Goal: Transaction & Acquisition: Purchase product/service

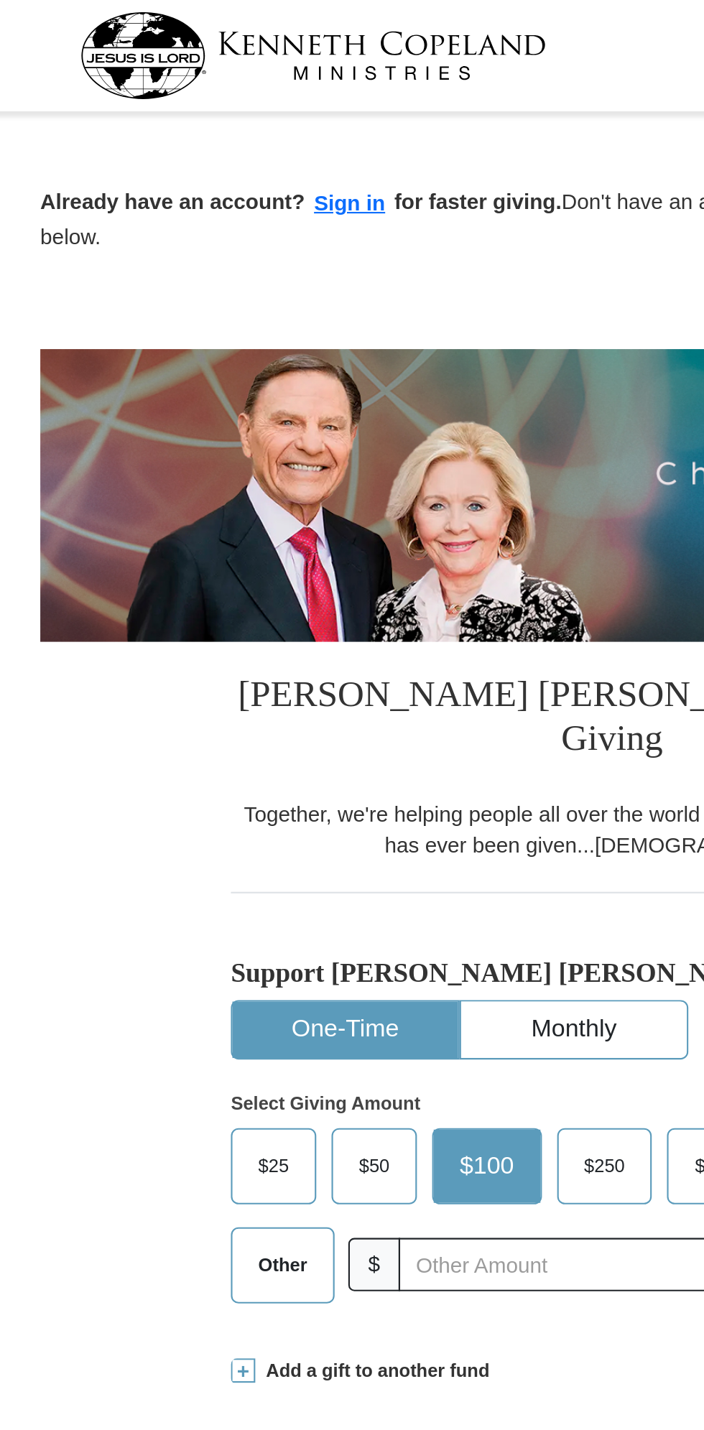
click at [211, 94] on button "Sign in" at bounding box center [229, 96] width 42 height 17
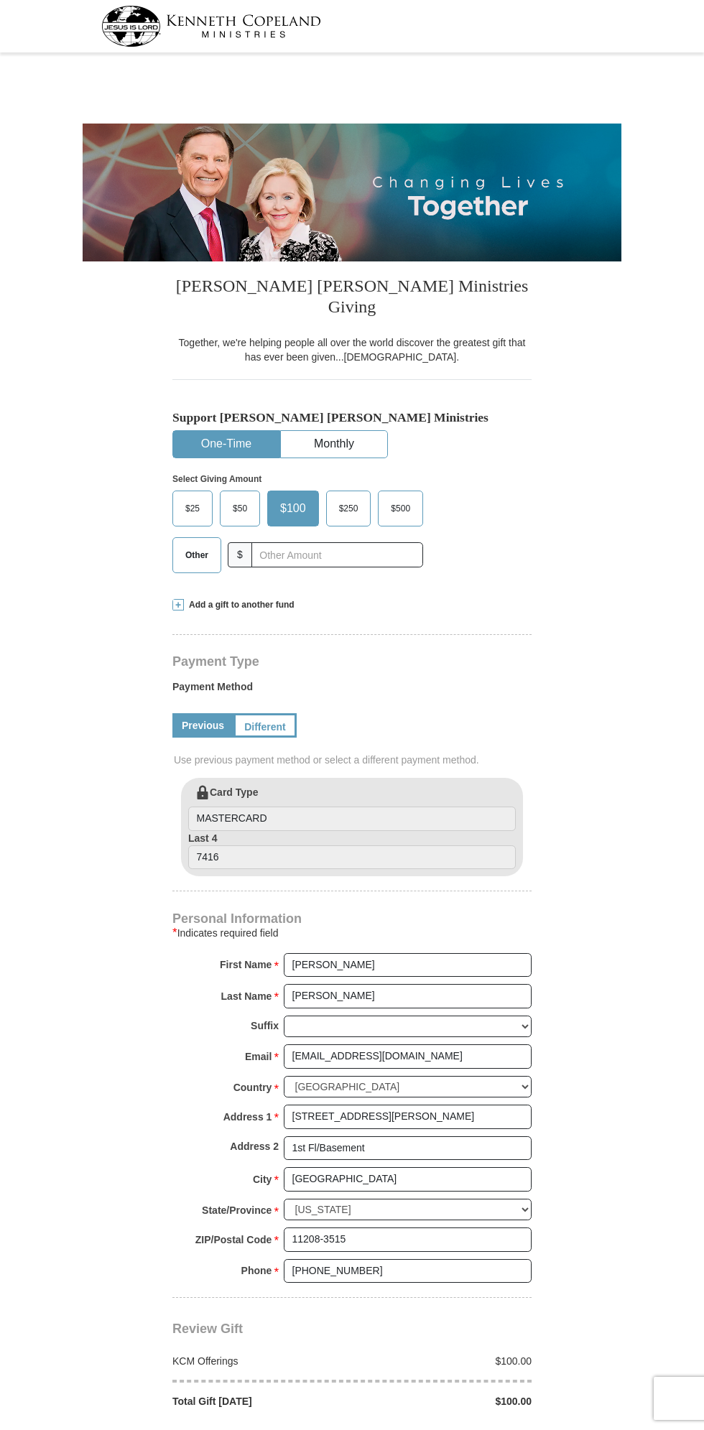
select select "NY"
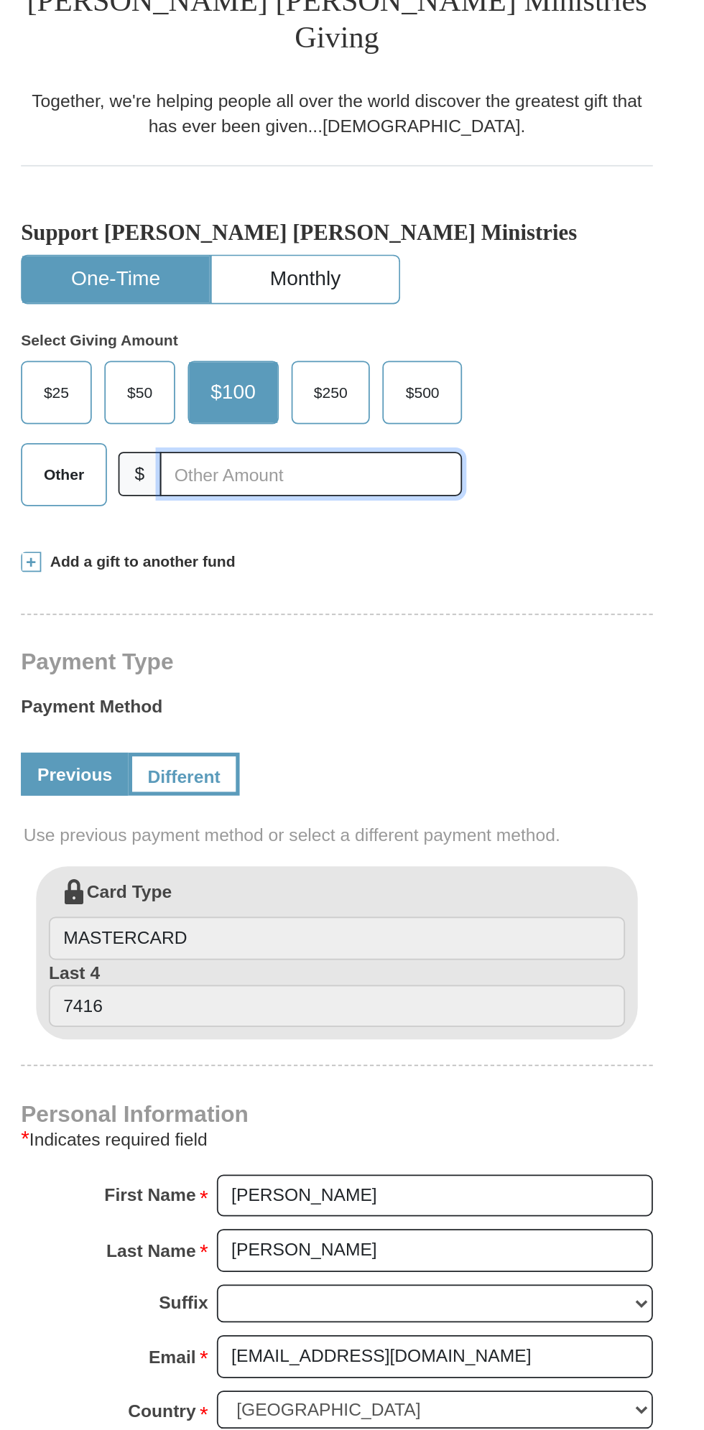
click at [282, 542] on input "text" at bounding box center [337, 554] width 172 height 25
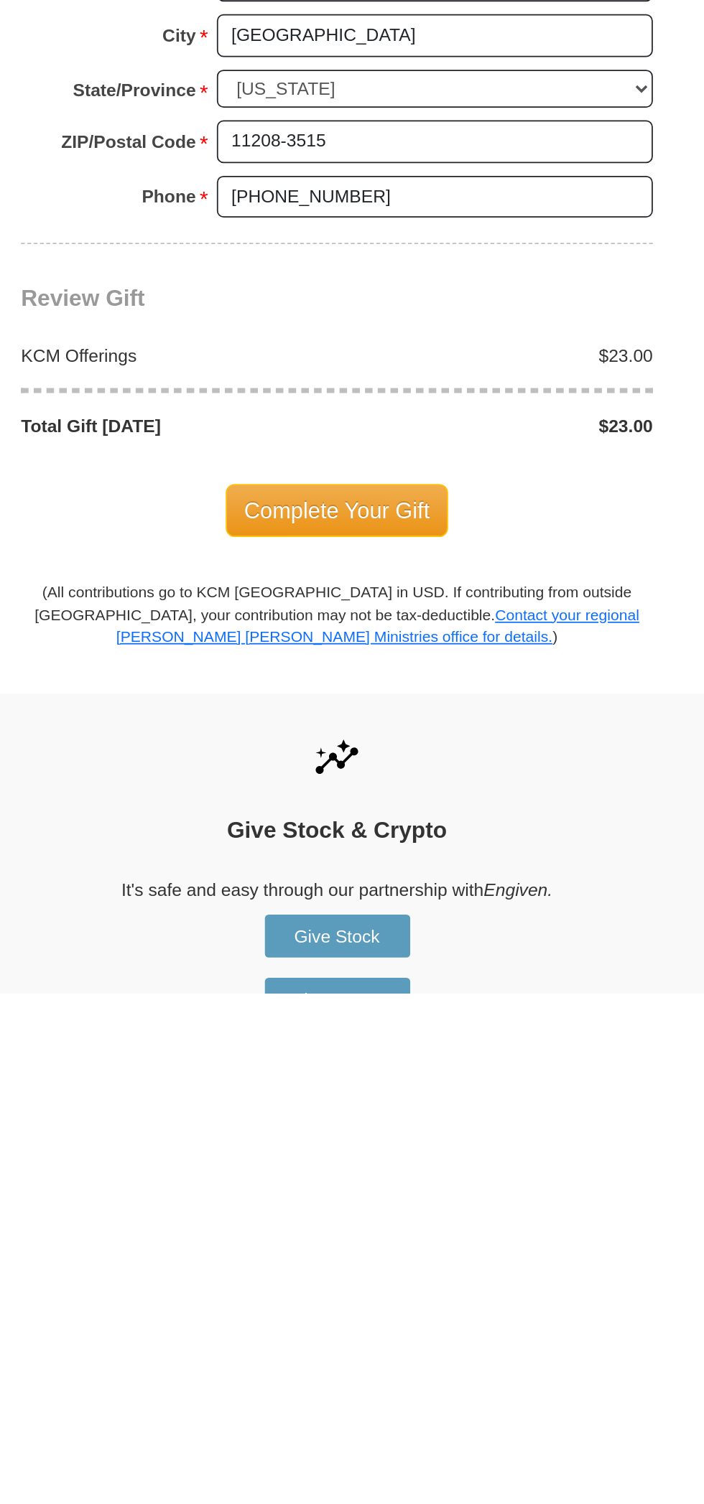
type input "23"
click at [327, 1215] on span "Complete Your Gift" at bounding box center [352, 1230] width 127 height 30
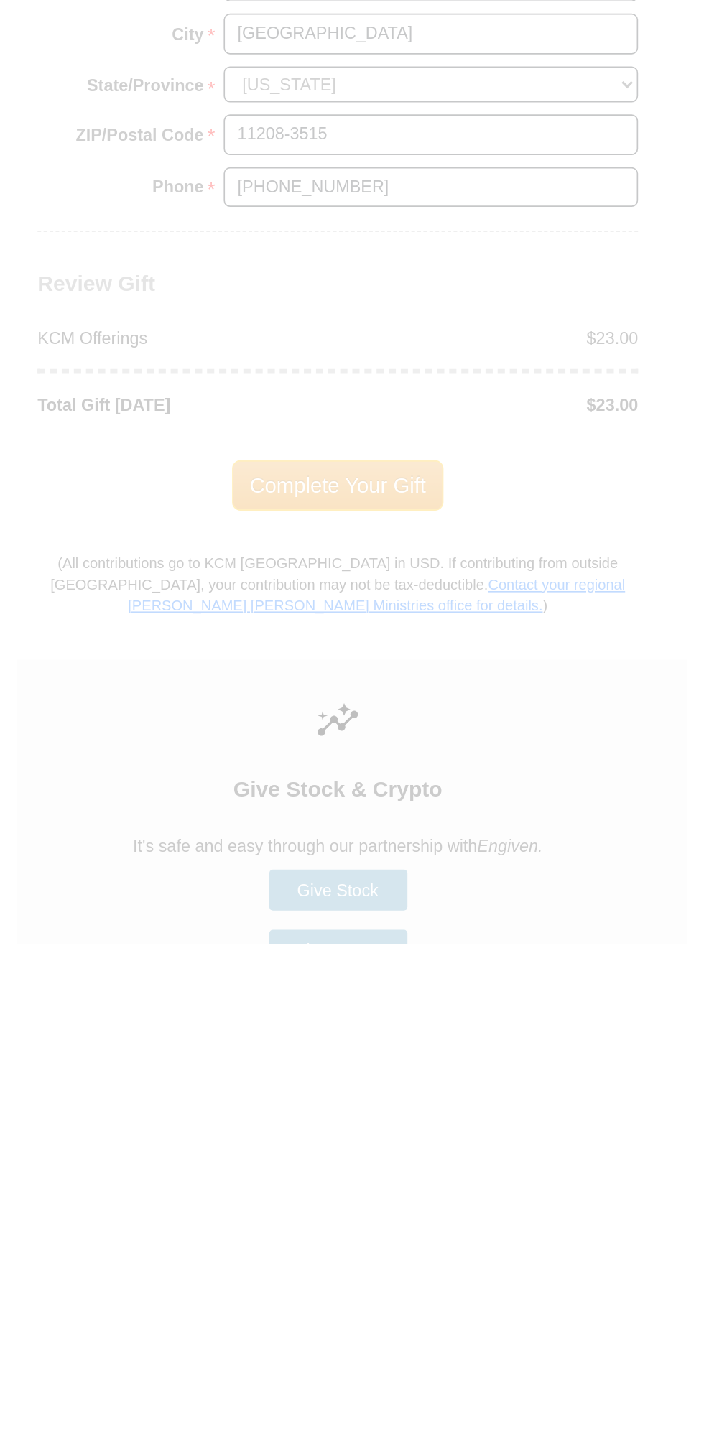
scroll to position [252, 0]
